Goal: Check status: Check status

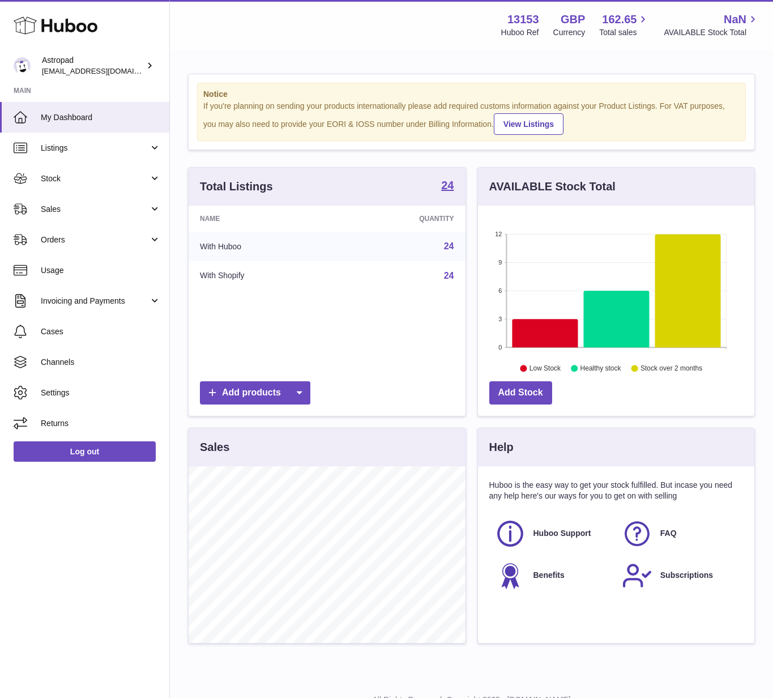
scroll to position [177, 276]
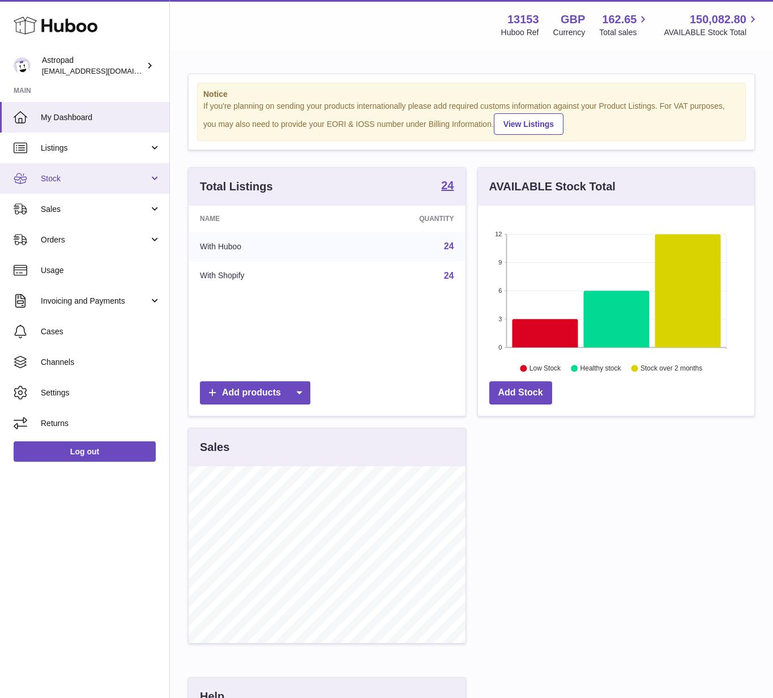
click at [97, 183] on span "Stock" at bounding box center [95, 178] width 108 height 11
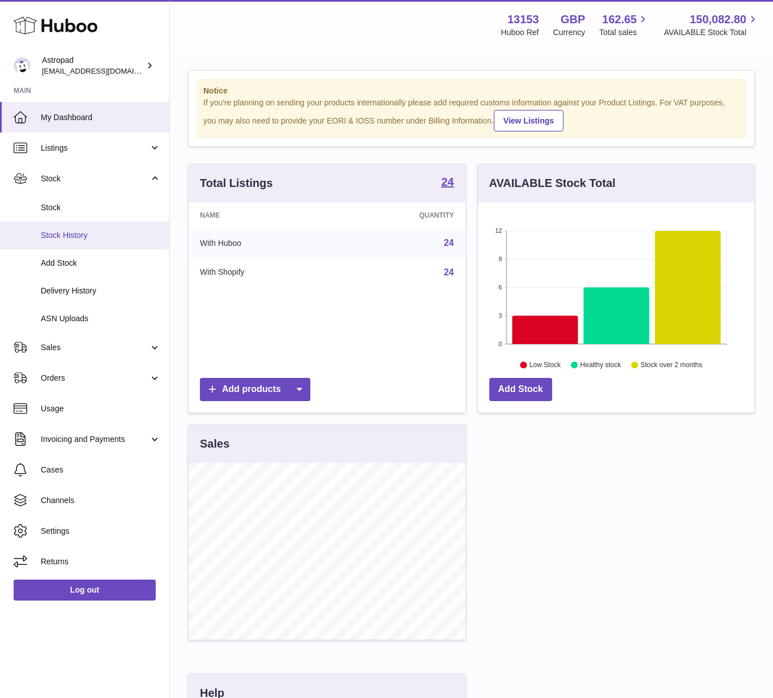
scroll to position [4, 0]
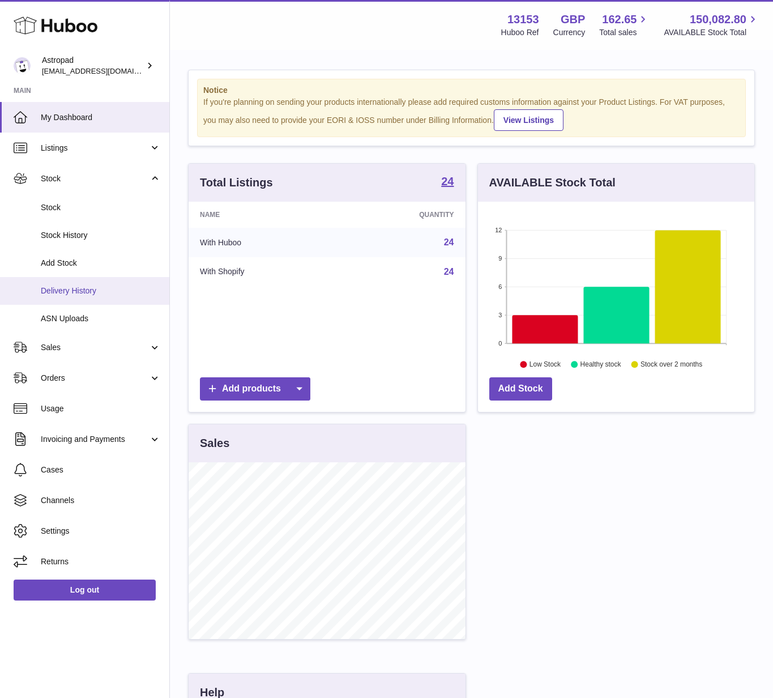
click at [99, 290] on span "Delivery History" at bounding box center [101, 290] width 120 height 11
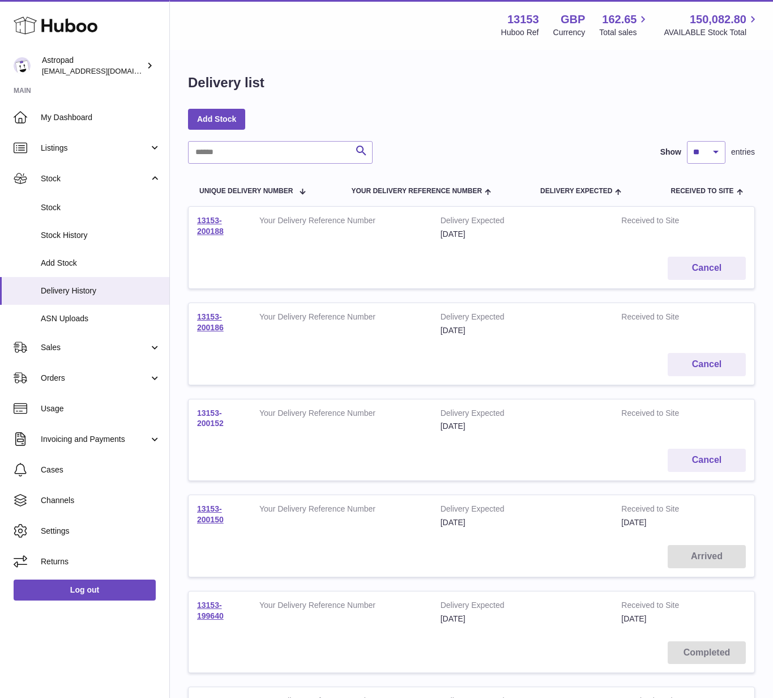
scroll to position [2, 0]
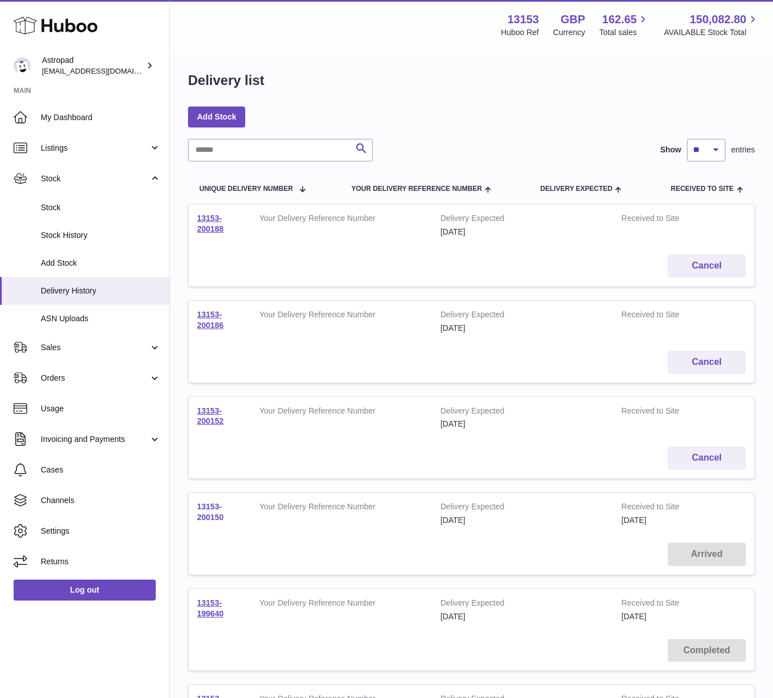
click at [211, 515] on link "13153-200150" at bounding box center [210, 512] width 27 height 20
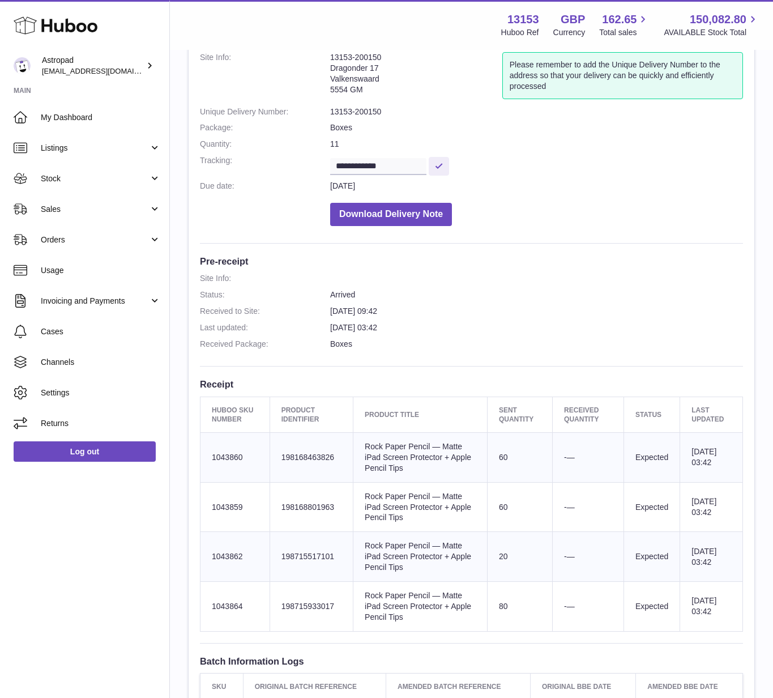
scroll to position [21, 0]
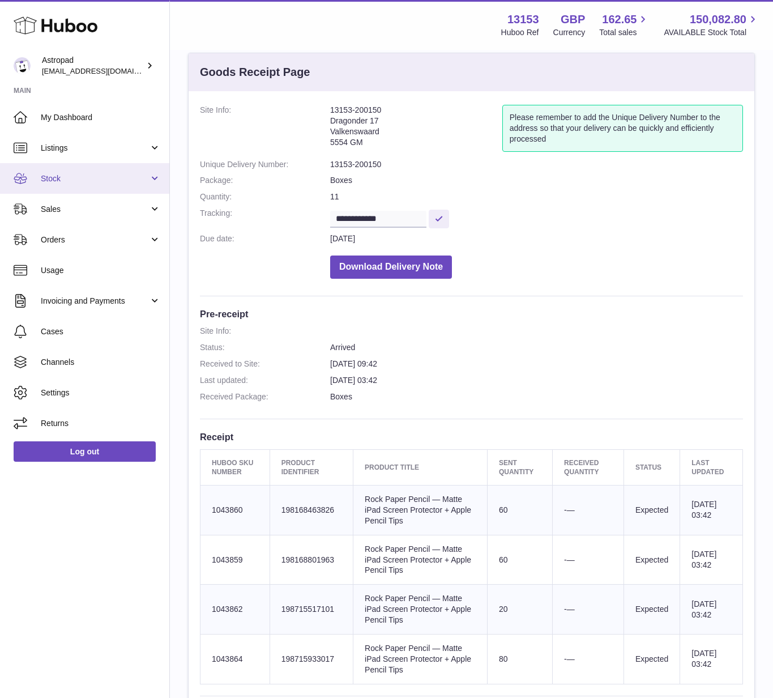
click at [70, 183] on link "Stock" at bounding box center [84, 178] width 169 height 31
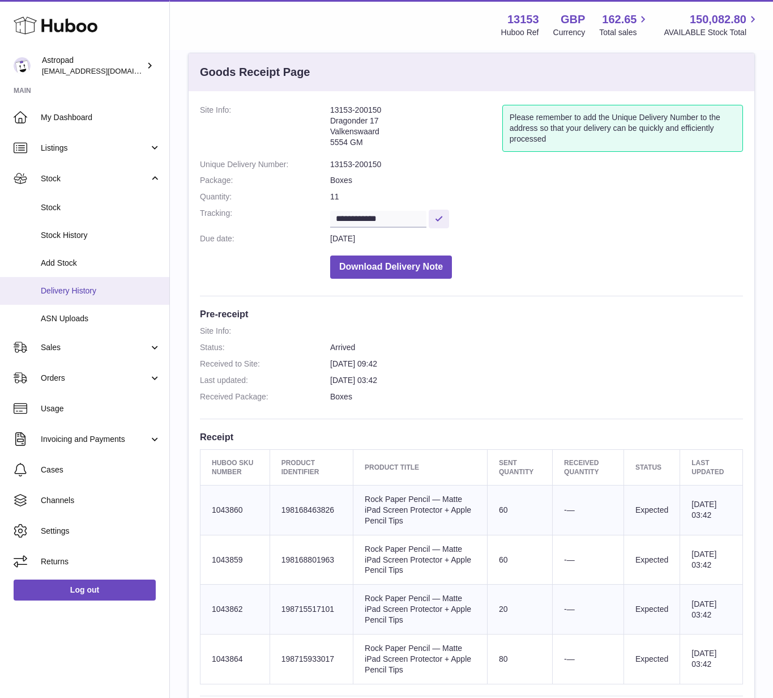
click at [79, 290] on span "Delivery History" at bounding box center [101, 290] width 120 height 11
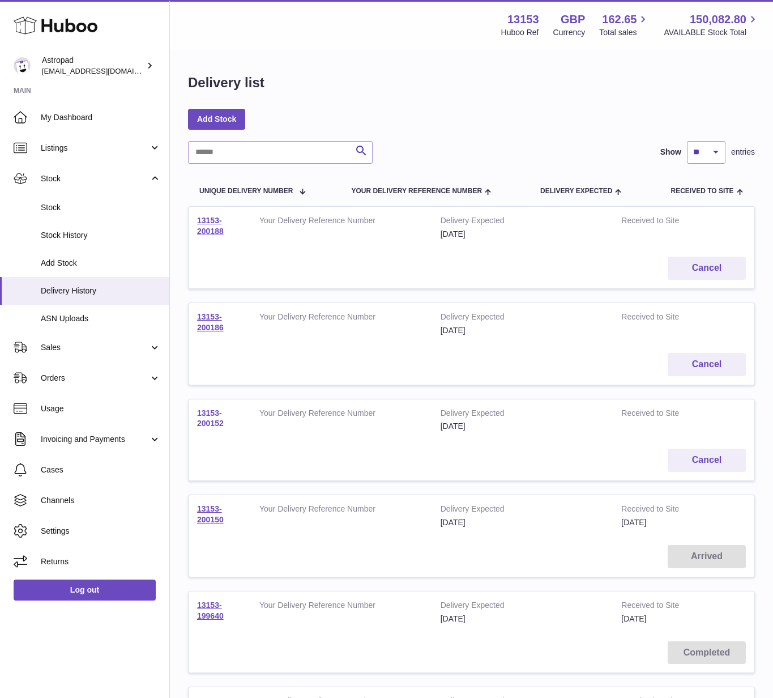
click at [204, 420] on link "13153-200152" at bounding box center [210, 418] width 27 height 20
